Goal: Task Accomplishment & Management: Manage account settings

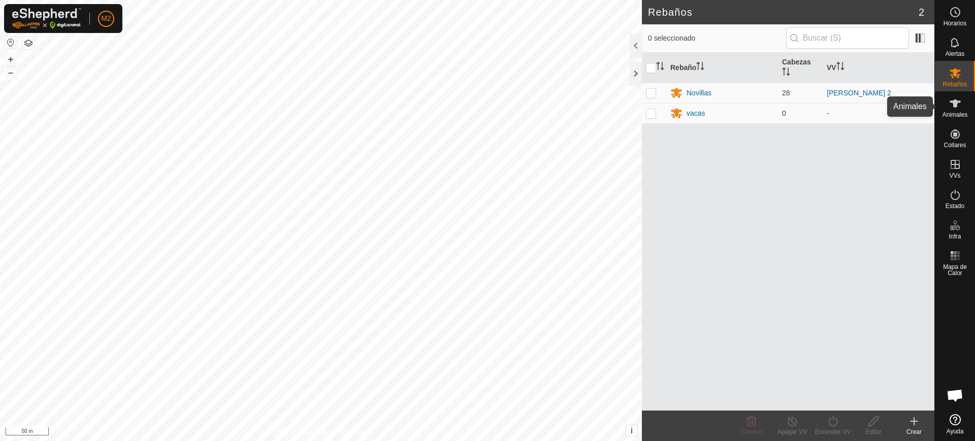
click at [959, 106] on icon at bounding box center [955, 103] width 12 height 12
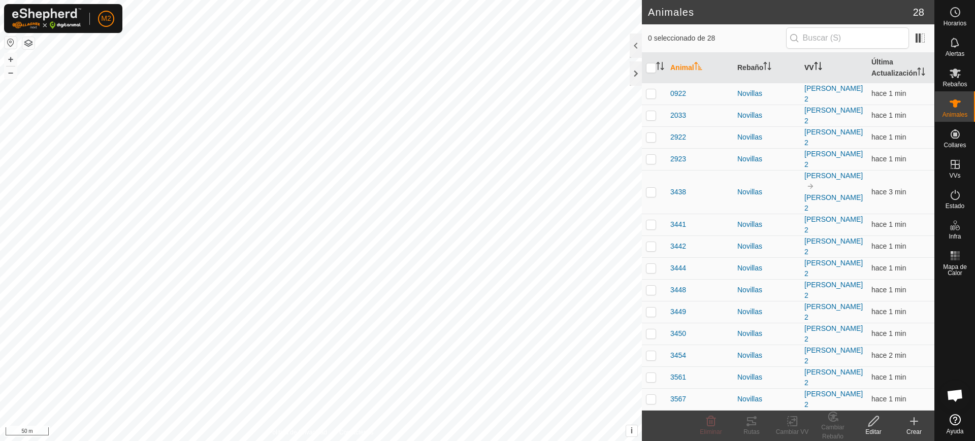
click at [806, 65] on th "VV" at bounding box center [833, 68] width 67 height 30
click at [630, 46] on div at bounding box center [635, 46] width 12 height 24
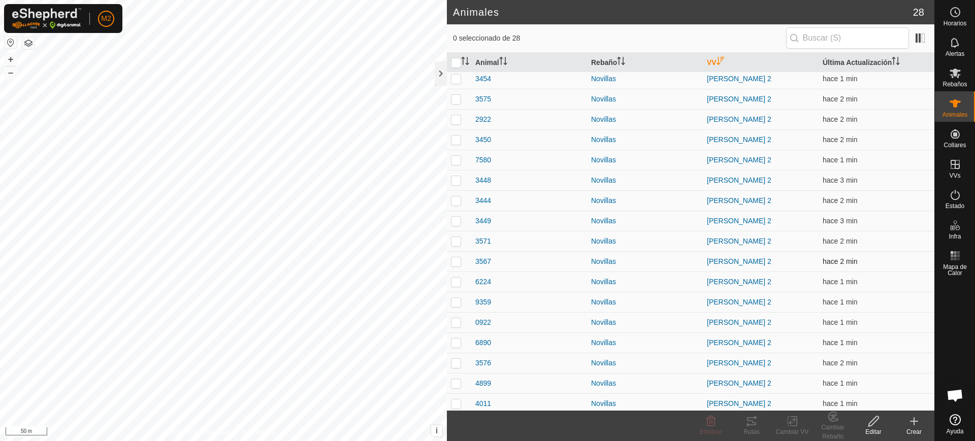
scroll to position [232, 0]
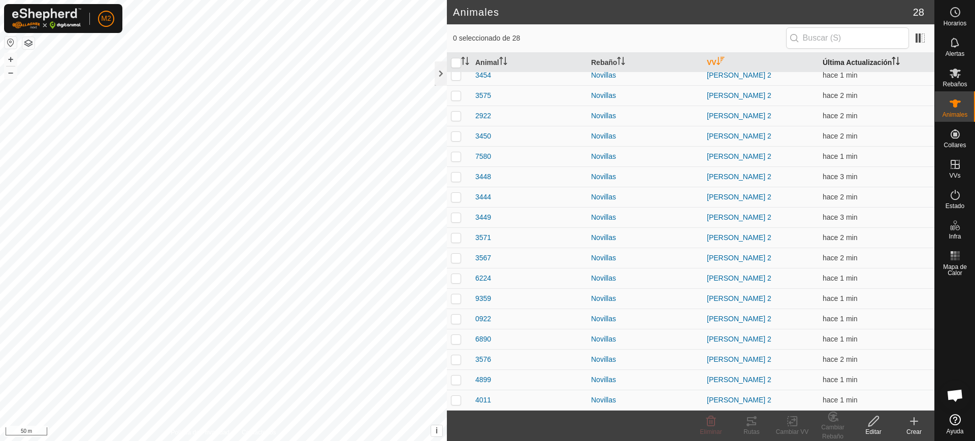
click at [847, 62] on th "Última Actualización" at bounding box center [876, 63] width 116 height 20
click at [846, 62] on th "Última Actualización" at bounding box center [876, 63] width 116 height 20
click at [100, 24] on div "M2" at bounding box center [106, 19] width 16 height 16
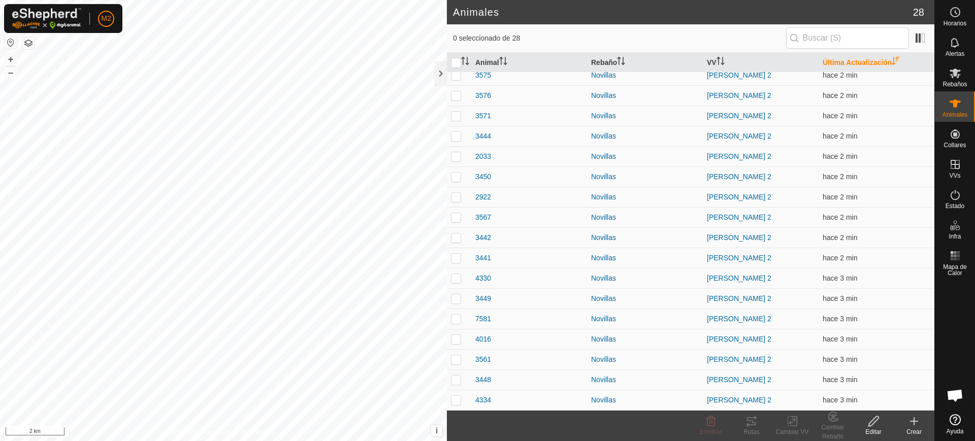
click at [107, 26] on div "M2" at bounding box center [63, 18] width 118 height 29
click at [104, 18] on span "M2" at bounding box center [106, 18] width 10 height 11
click at [132, 78] on link "Cerrar sesión" at bounding box center [153, 80] width 101 height 16
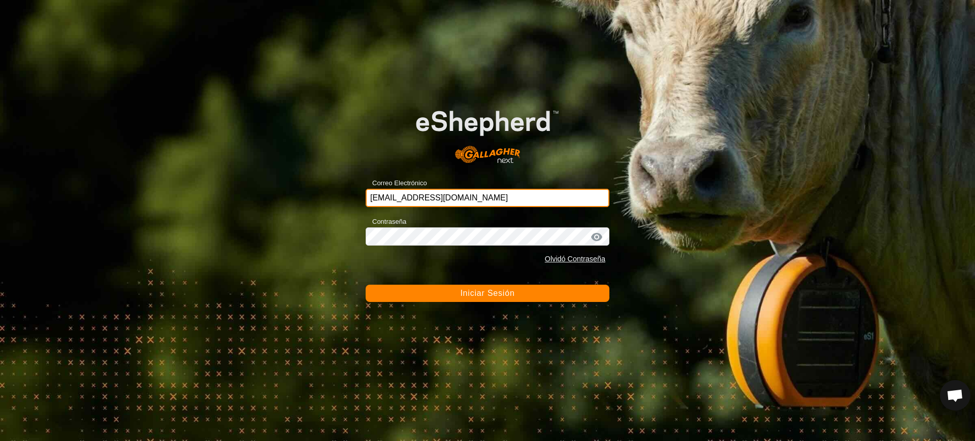
click at [463, 189] on input "[EMAIL_ADDRESS][DOMAIN_NAME]" at bounding box center [487, 198] width 244 height 18
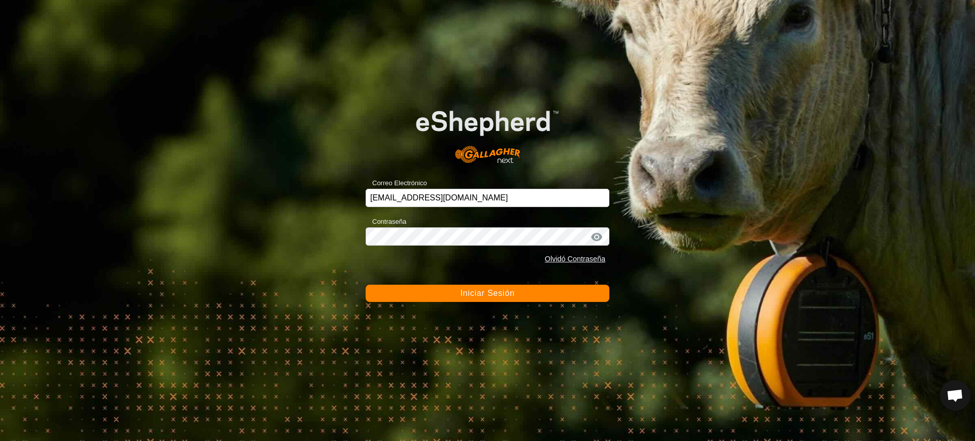
click at [432, 203] on input "[EMAIL_ADDRESS][DOMAIN_NAME]" at bounding box center [487, 198] width 244 height 18
type input "[EMAIL_ADDRESS][DOMAIN_NAME]"
click at [517, 289] on button "Iniciar Sesión" at bounding box center [487, 293] width 244 height 17
